Goal: Book appointment/travel/reservation

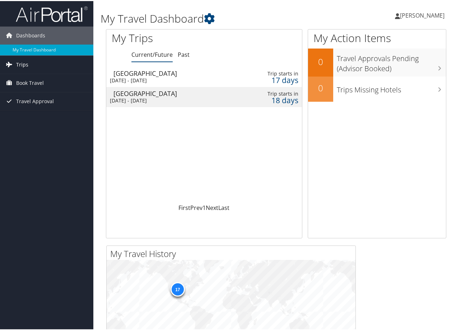
click at [65, 65] on link "Trips" at bounding box center [46, 64] width 93 height 18
click at [32, 114] on span "Book Travel" at bounding box center [30, 114] width 28 height 18
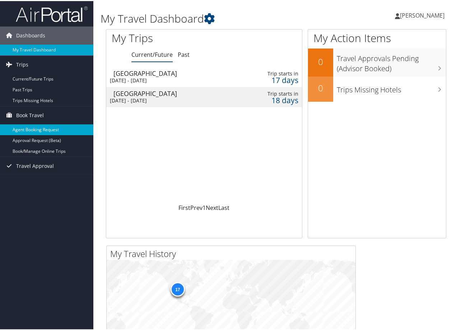
click at [31, 126] on link "Agent Booking Request" at bounding box center [46, 128] width 93 height 11
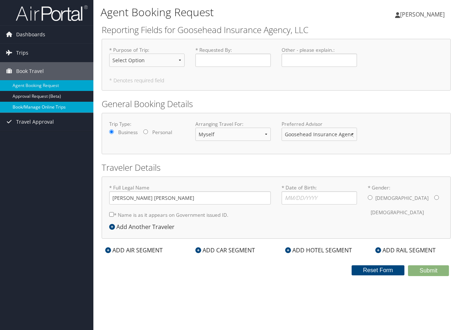
click at [45, 105] on link "Book/Manage Online Trips" at bounding box center [46, 107] width 93 height 11
